Goal: Transaction & Acquisition: Purchase product/service

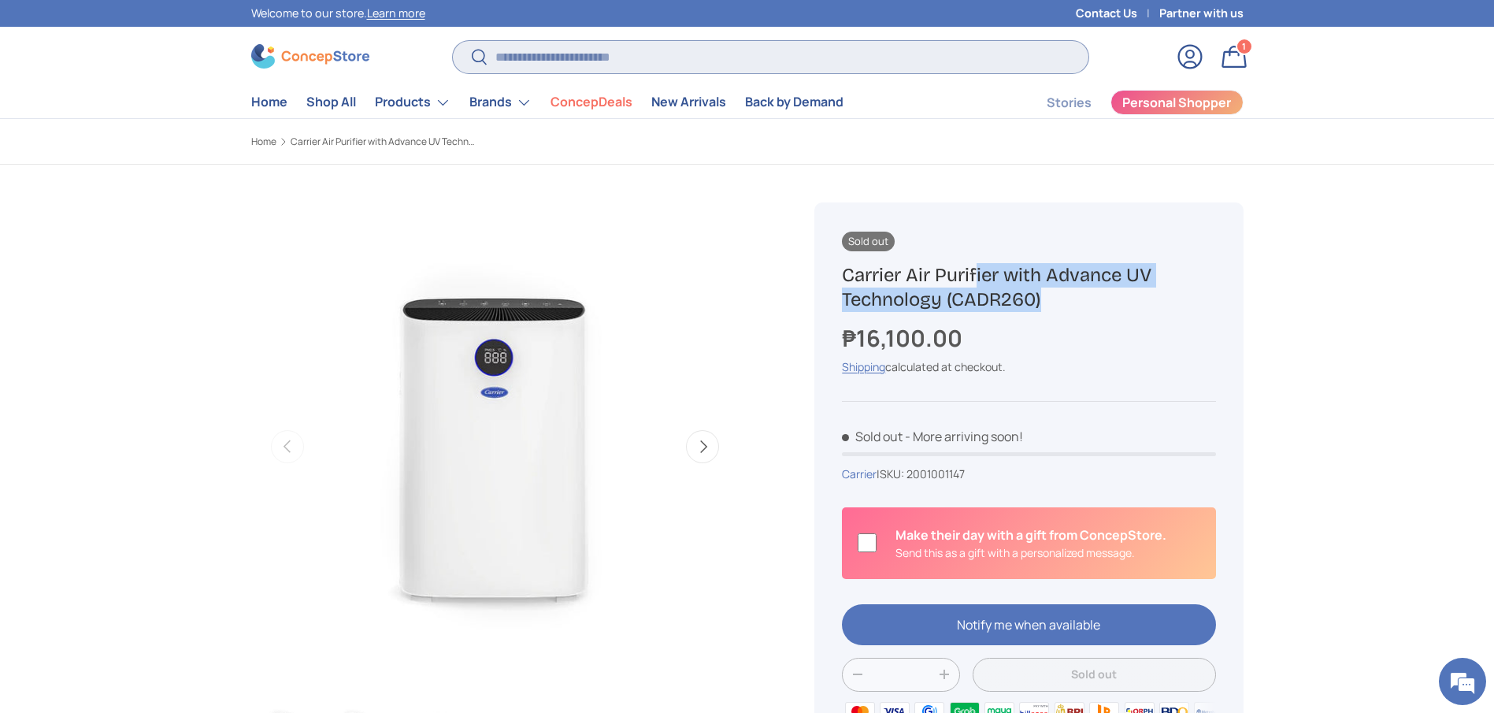
click at [517, 52] on input "Search" at bounding box center [770, 57] width 635 height 32
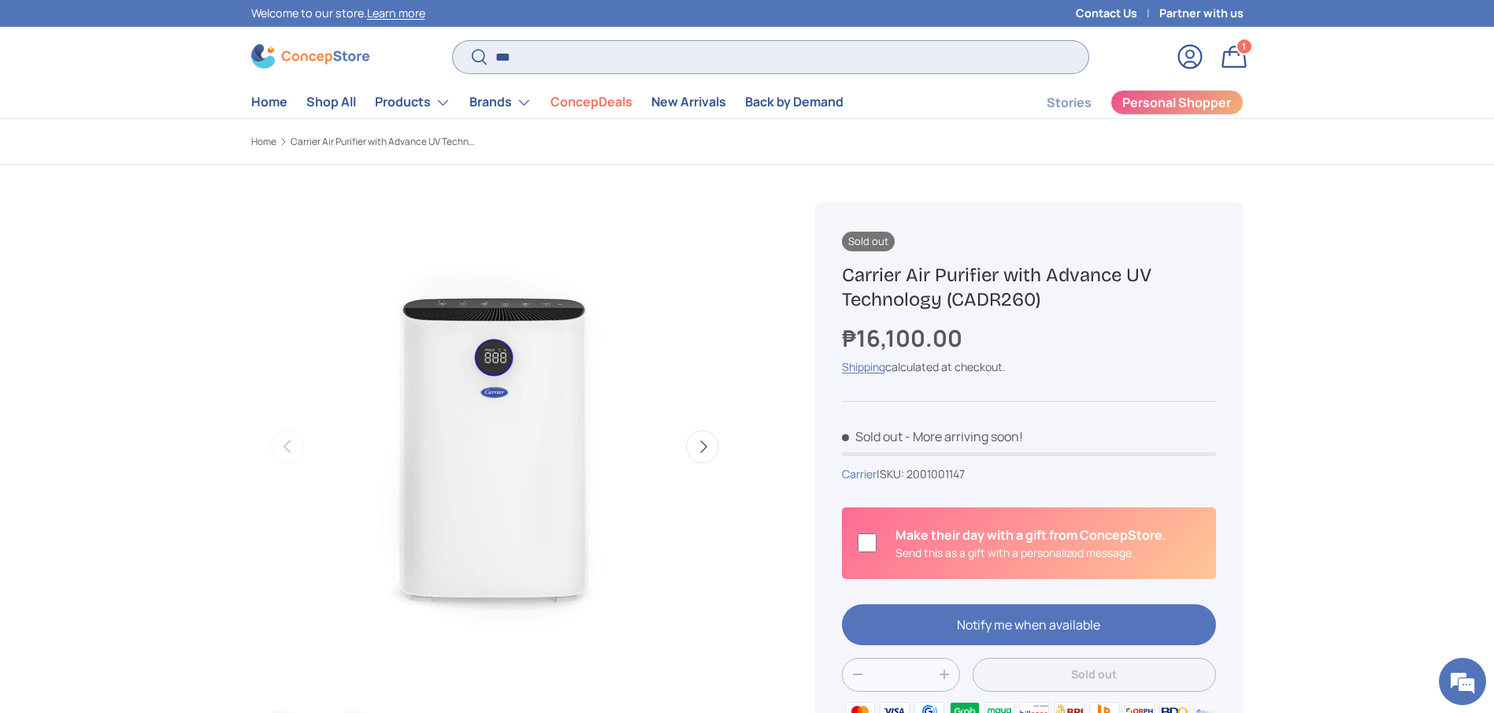
type input "***"
click at [453, 39] on button "Search" at bounding box center [470, 57] width 35 height 37
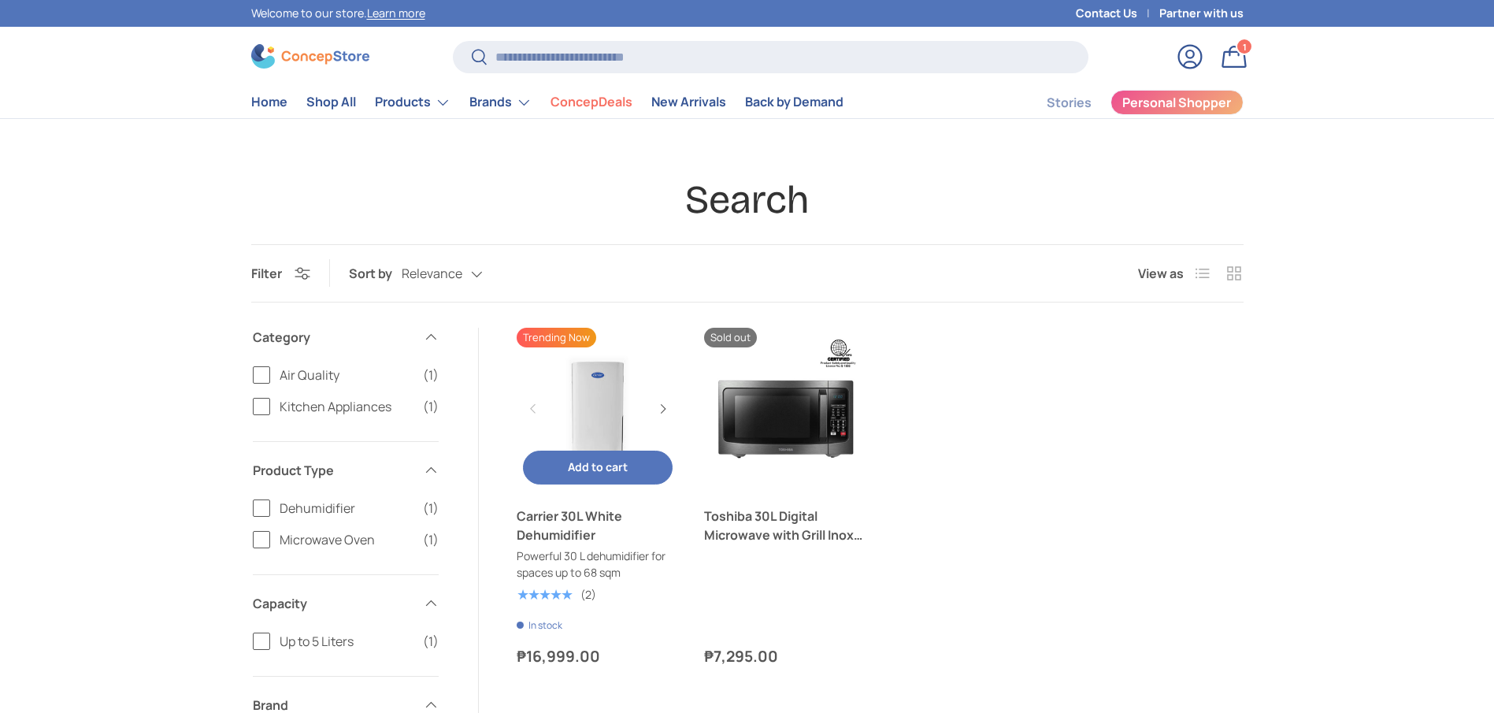
click at [555, 514] on link "Carrier 30L White Dehumidifier" at bounding box center [598, 525] width 163 height 38
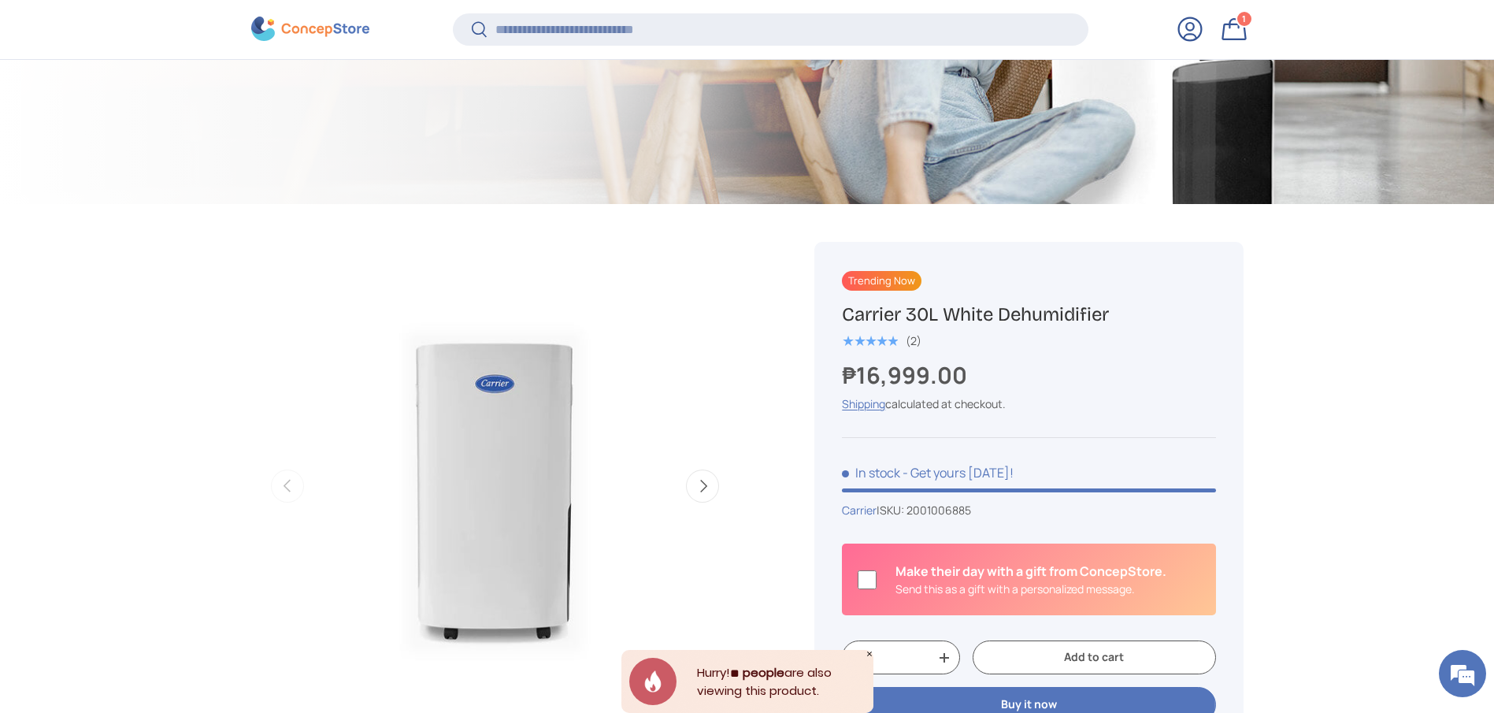
click at [1241, 32] on link "Bag 1 1 item" at bounding box center [1234, 29] width 35 height 35
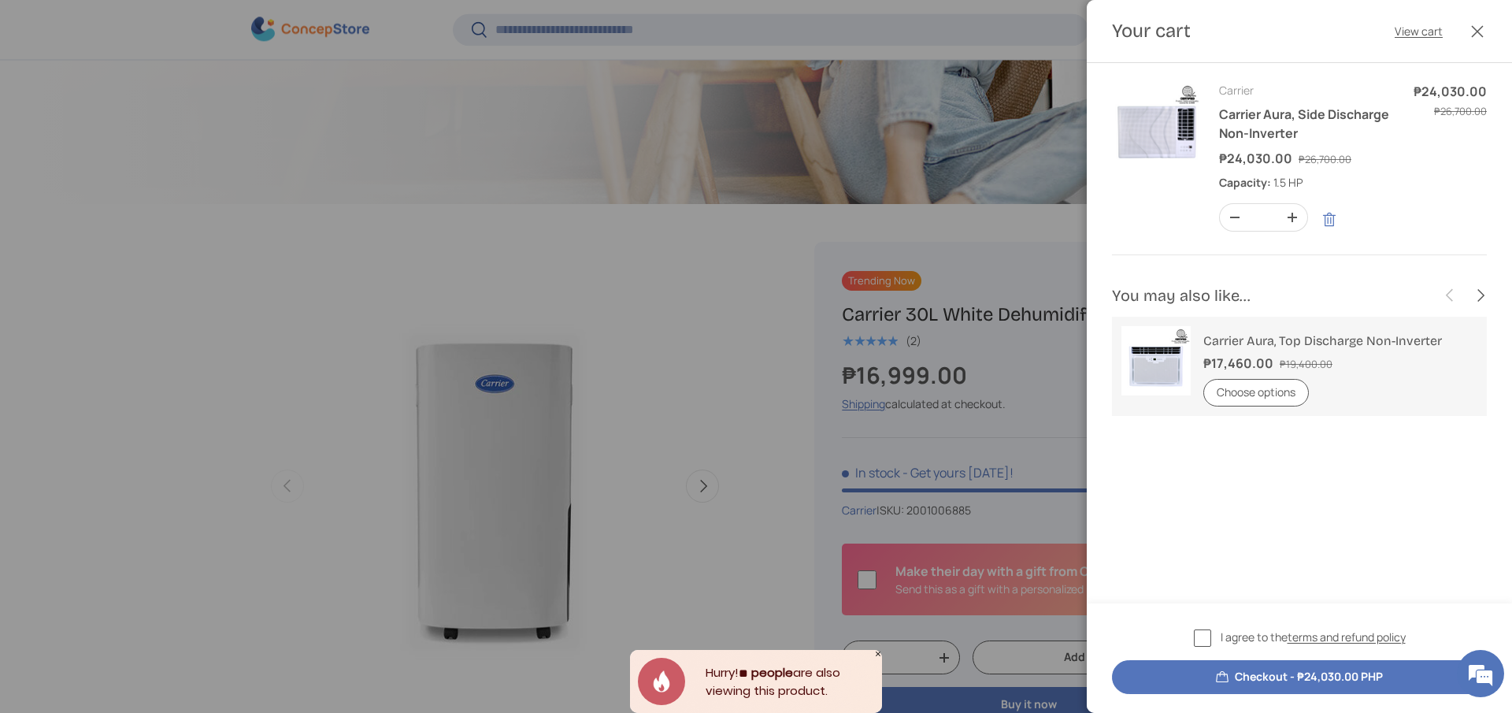
click at [1335, 221] on link "Remove" at bounding box center [1330, 220] width 30 height 30
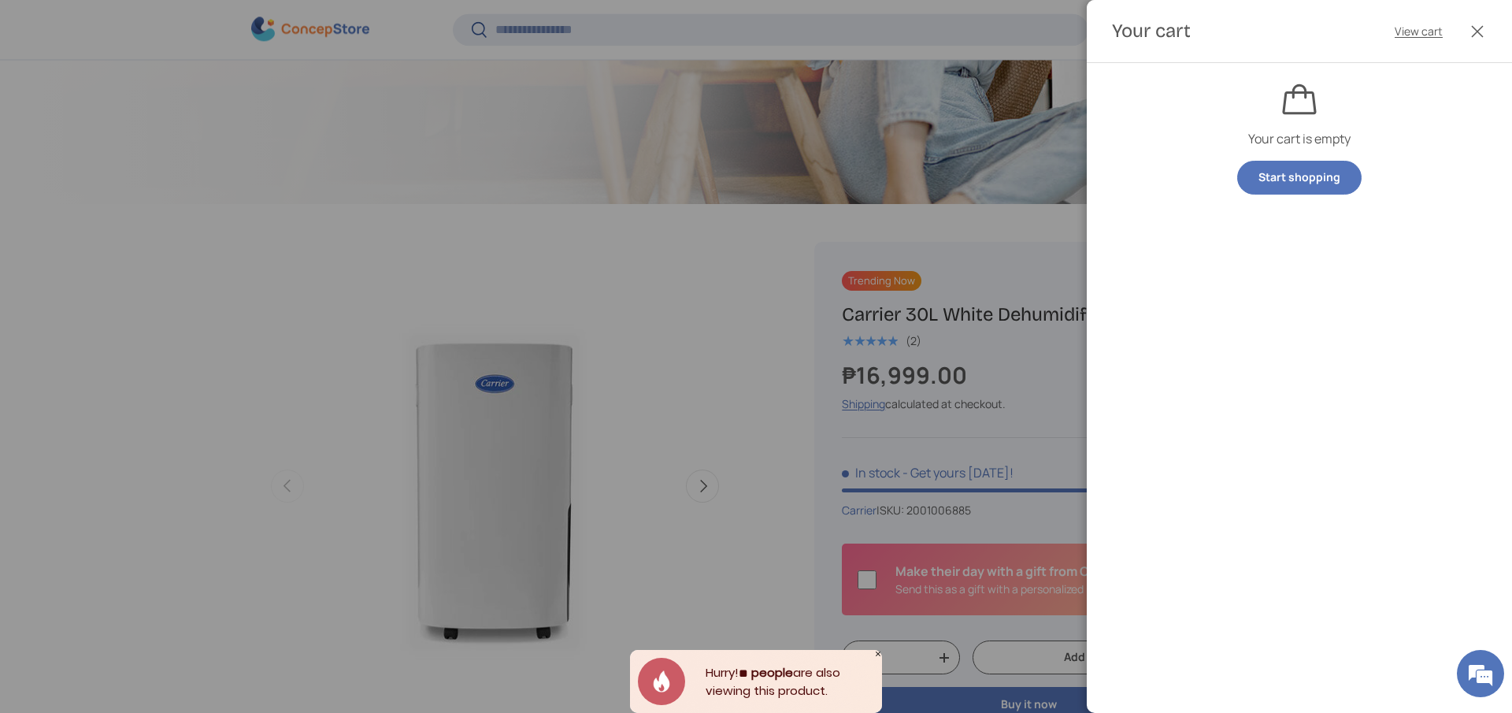
click at [1482, 14] on button "Close" at bounding box center [1477, 31] width 35 height 35
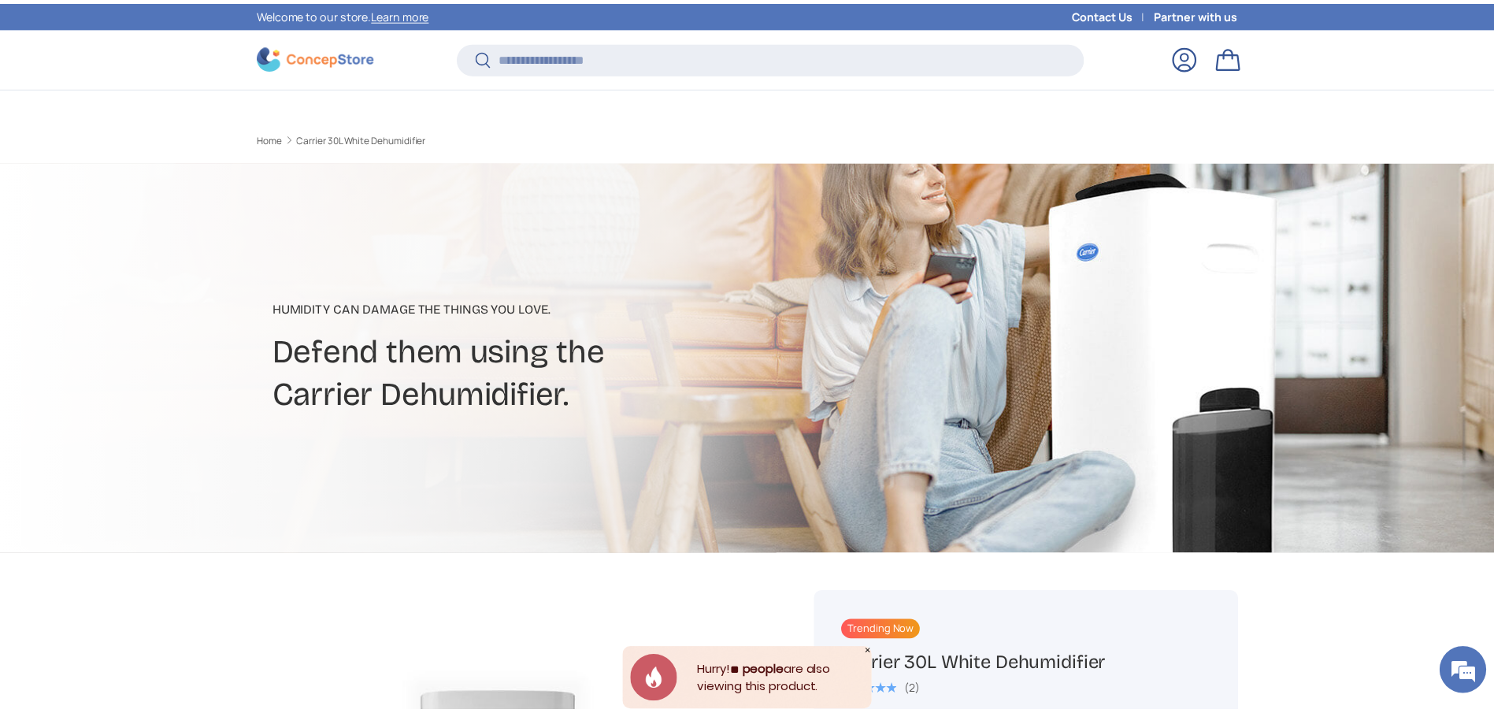
scroll to position [351, 0]
